Goal: Task Accomplishment & Management: Complete application form

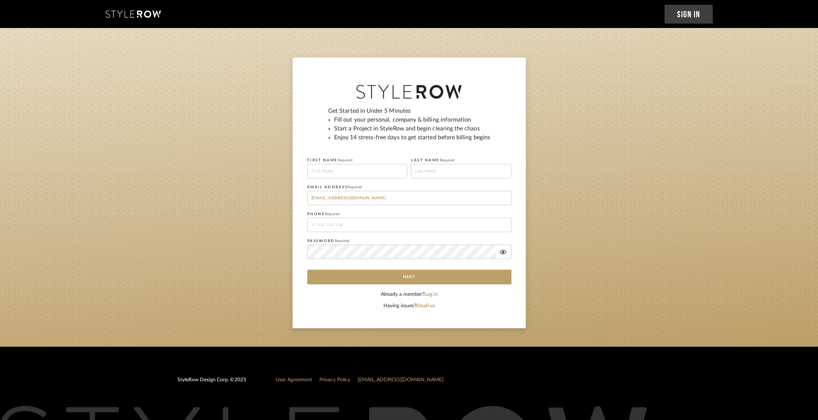
click at [363, 176] on input at bounding box center [357, 171] width 100 height 14
type input "asd"
click at [445, 168] on input at bounding box center [461, 171] width 100 height 14
type input "asd"
click at [379, 192] on input "[EMAIL_ADDRESS][DOMAIN_NAME]" at bounding box center [409, 198] width 204 height 14
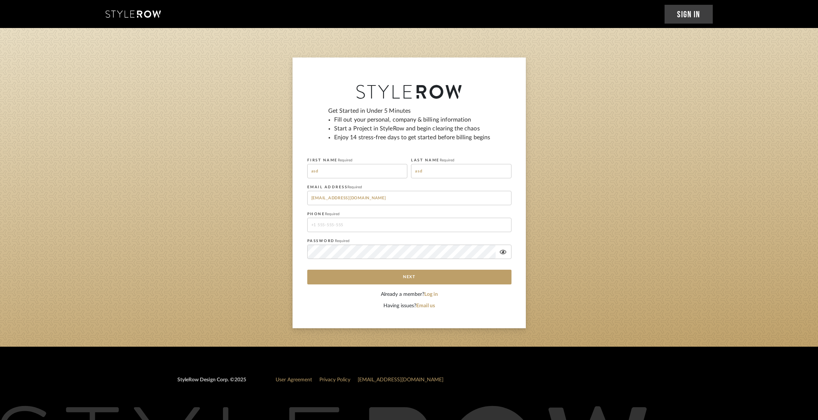
click at [370, 216] on fieldset "PHONE Required" at bounding box center [409, 220] width 204 height 23
click at [370, 225] on input "tel" at bounding box center [409, 225] width 204 height 14
type input "6506461275"
click at [386, 274] on button "Next" at bounding box center [409, 276] width 204 height 15
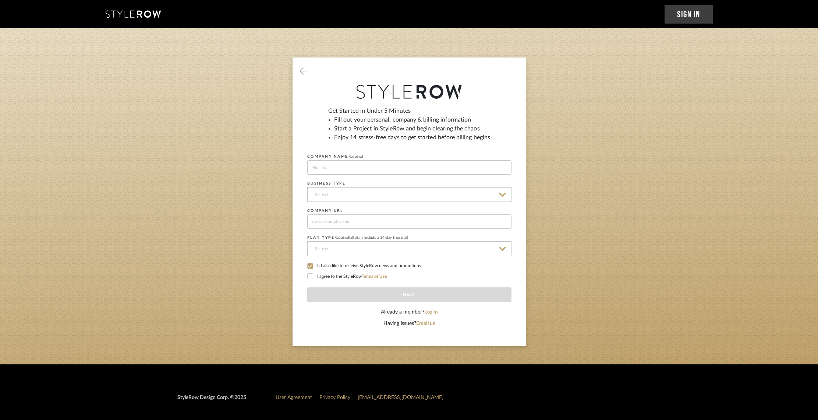
click at [392, 247] on input at bounding box center [409, 248] width 204 height 15
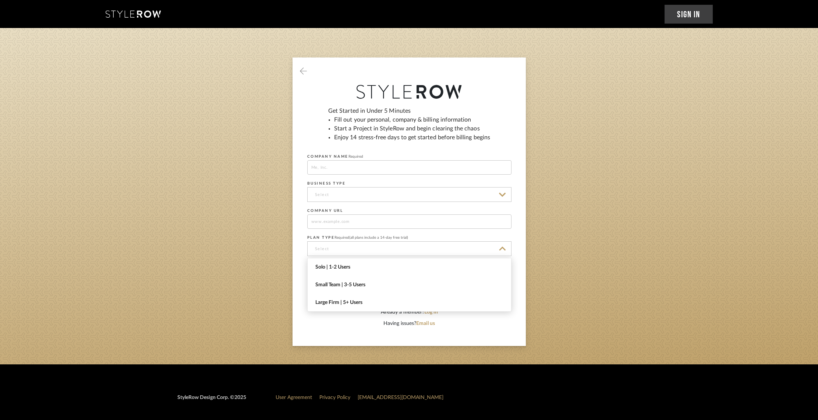
click at [636, 123] on sign-up "Get Started in Under 5 Minutes Fill out your personal, company & billing inform…" at bounding box center [409, 201] width 818 height 288
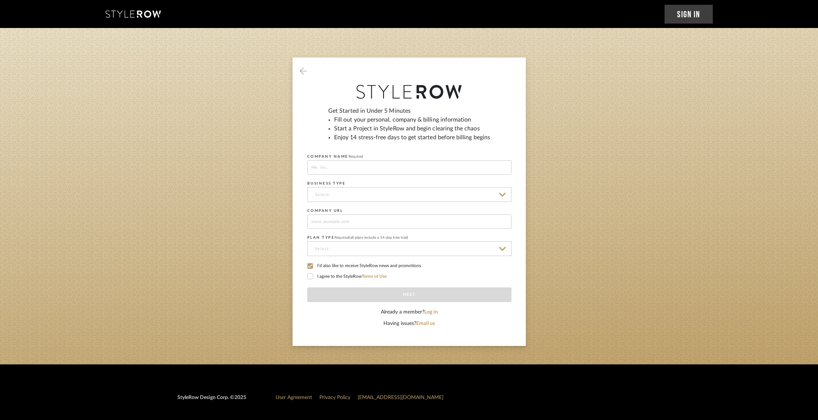
click at [305, 70] on icon at bounding box center [303, 71] width 7 height 8
